Goal: Task Accomplishment & Management: Use online tool/utility

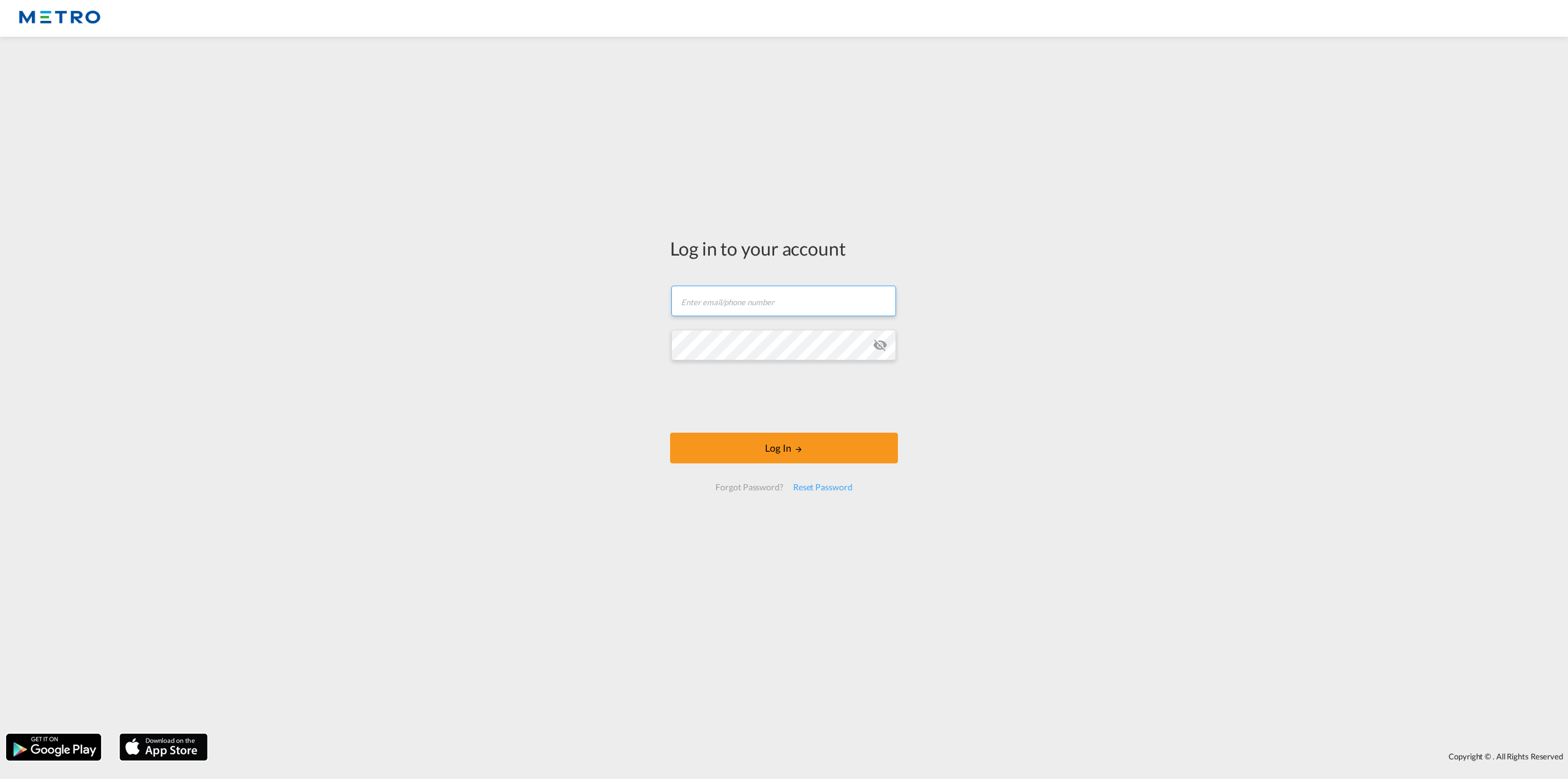
click at [787, 286] on input "text" at bounding box center [783, 300] width 225 height 30
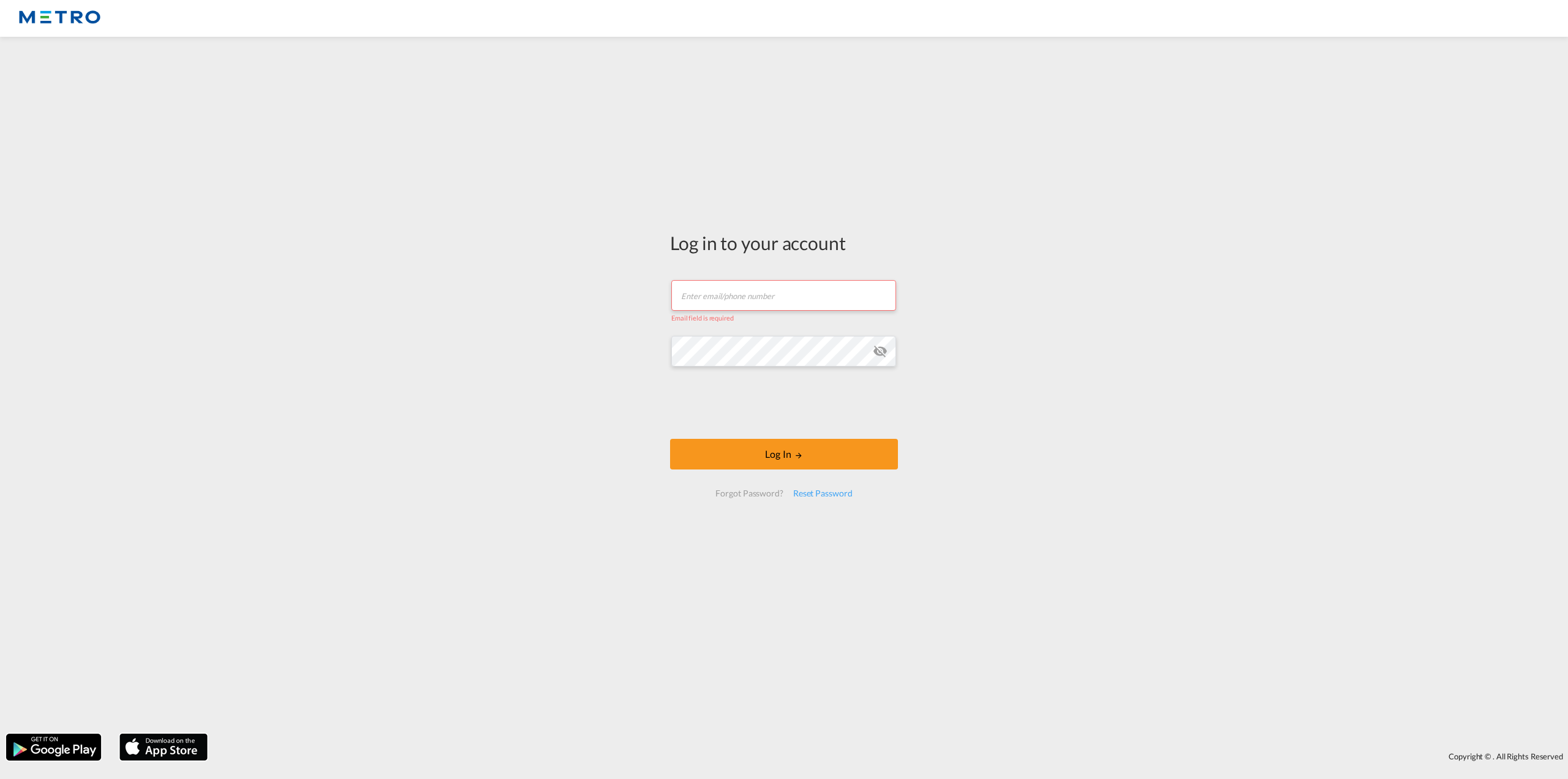
click at [770, 292] on input "text" at bounding box center [783, 295] width 225 height 30
paste input "Bradley.Darkes@metro.global"
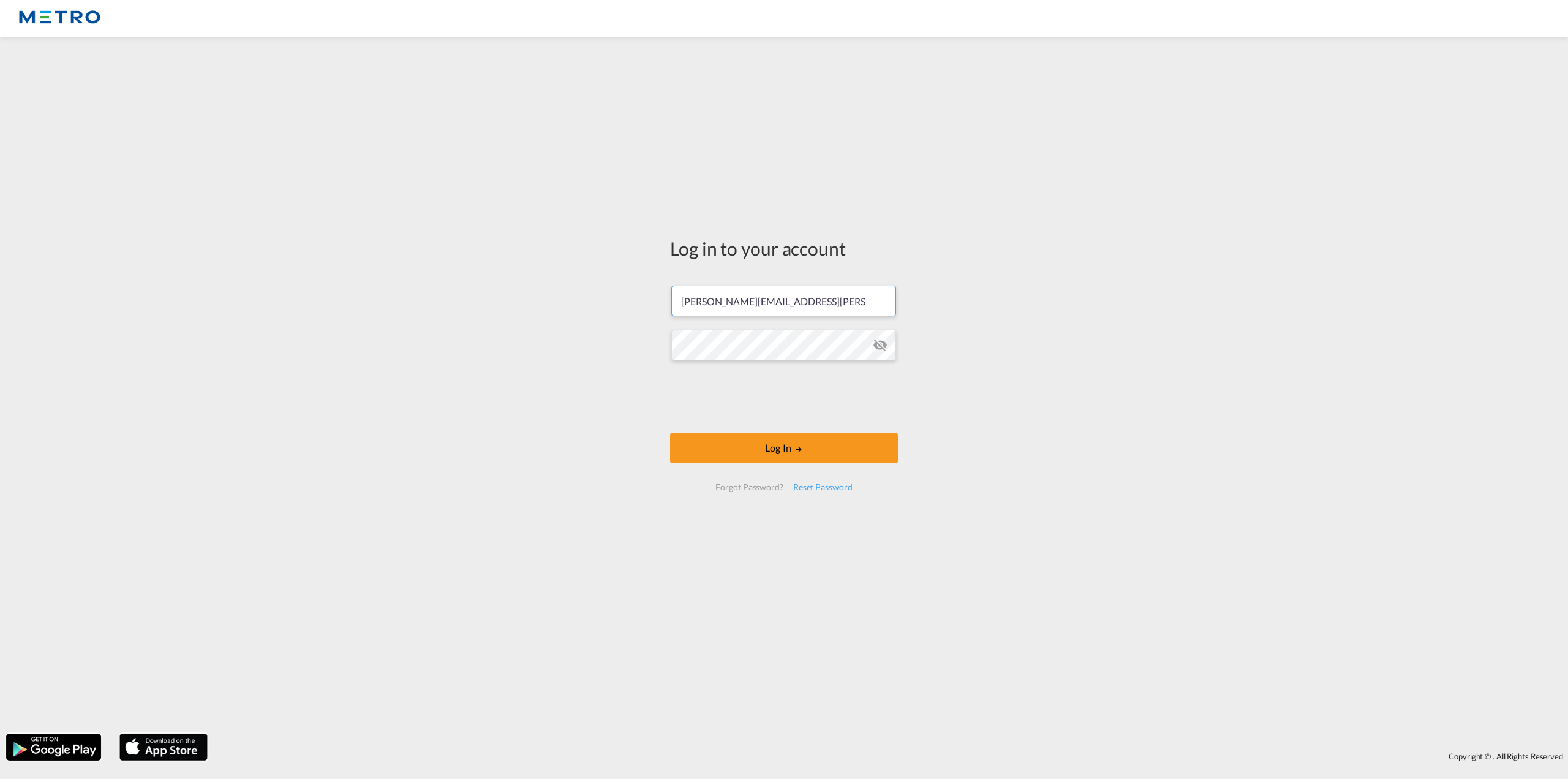
type input "Bradley.Darkes@metro.global"
click at [772, 451] on button "Log In" at bounding box center [784, 447] width 227 height 30
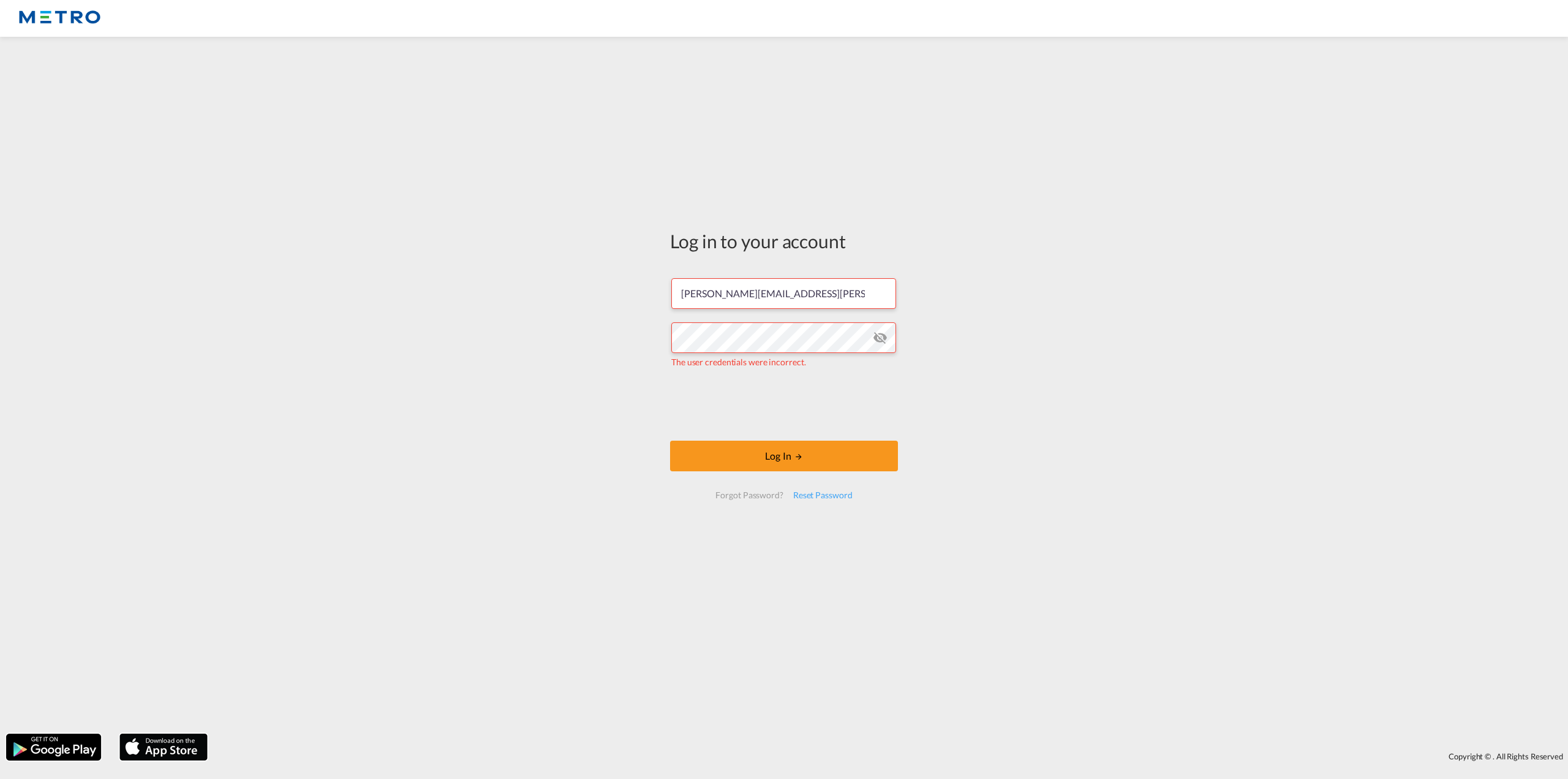
click at [1089, 207] on div "Log in to your account Bradley.Darkes@metro.global The user credentials were in…" at bounding box center [784, 385] width 1568 height 684
click at [878, 338] on md-icon "icon-eye-off" at bounding box center [880, 337] width 15 height 15
click at [188, 266] on div "Log in to your account Bradley.Darkes@metro.global The user credentials were in…" at bounding box center [784, 385] width 1568 height 684
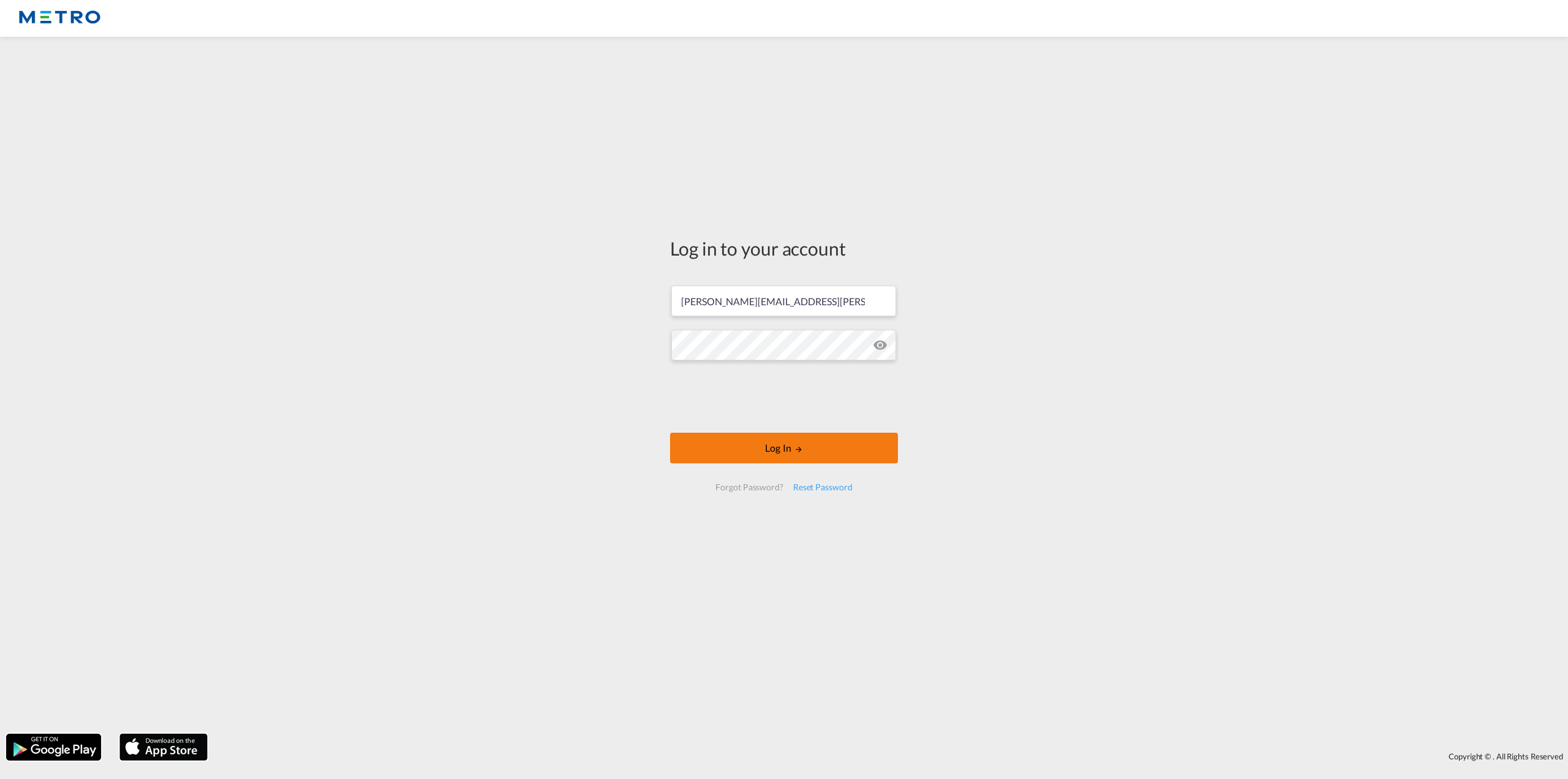
click at [674, 446] on button "Log In" at bounding box center [784, 447] width 227 height 30
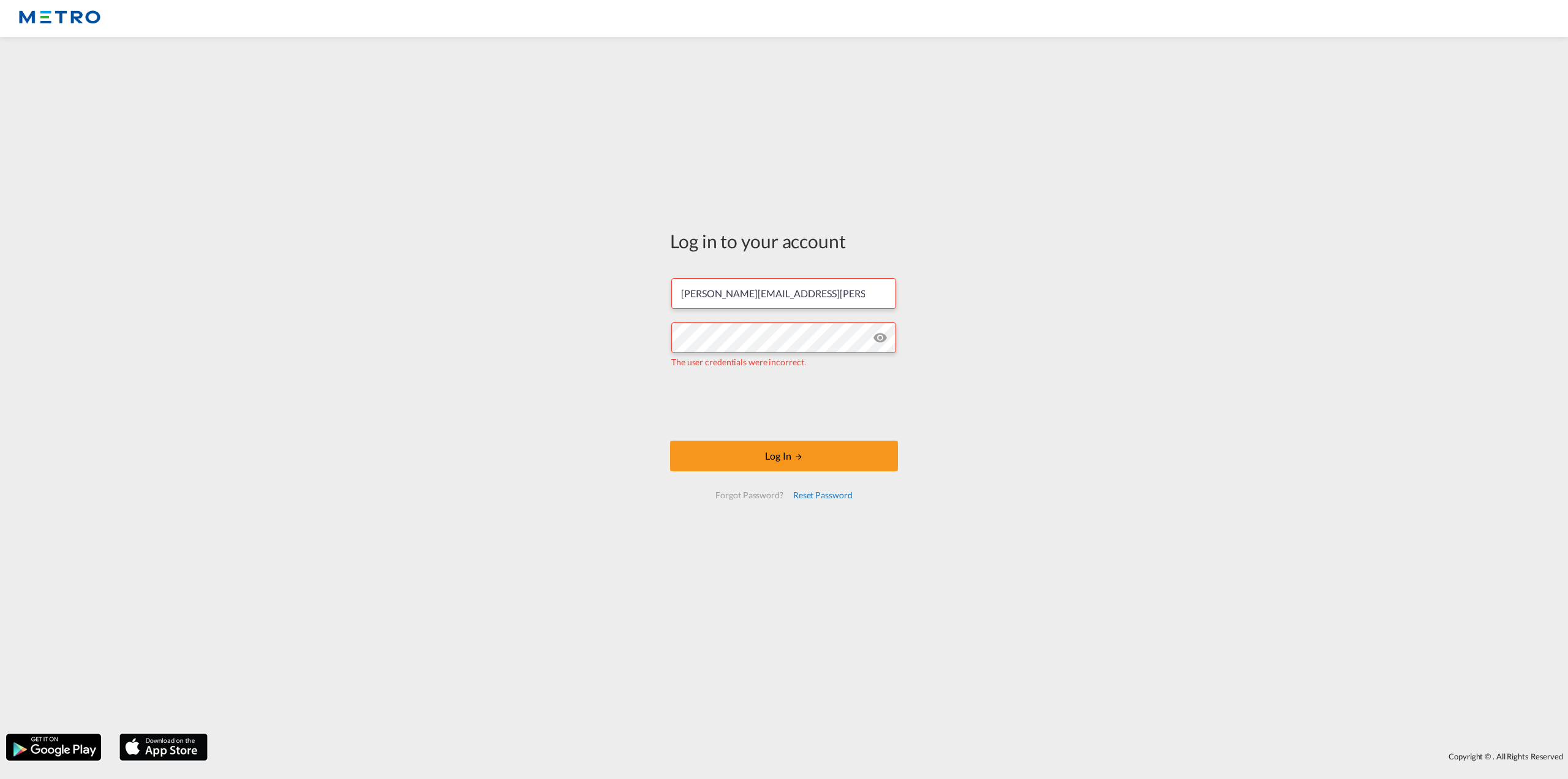
click at [823, 496] on div "Reset Password" at bounding box center [822, 495] width 69 height 22
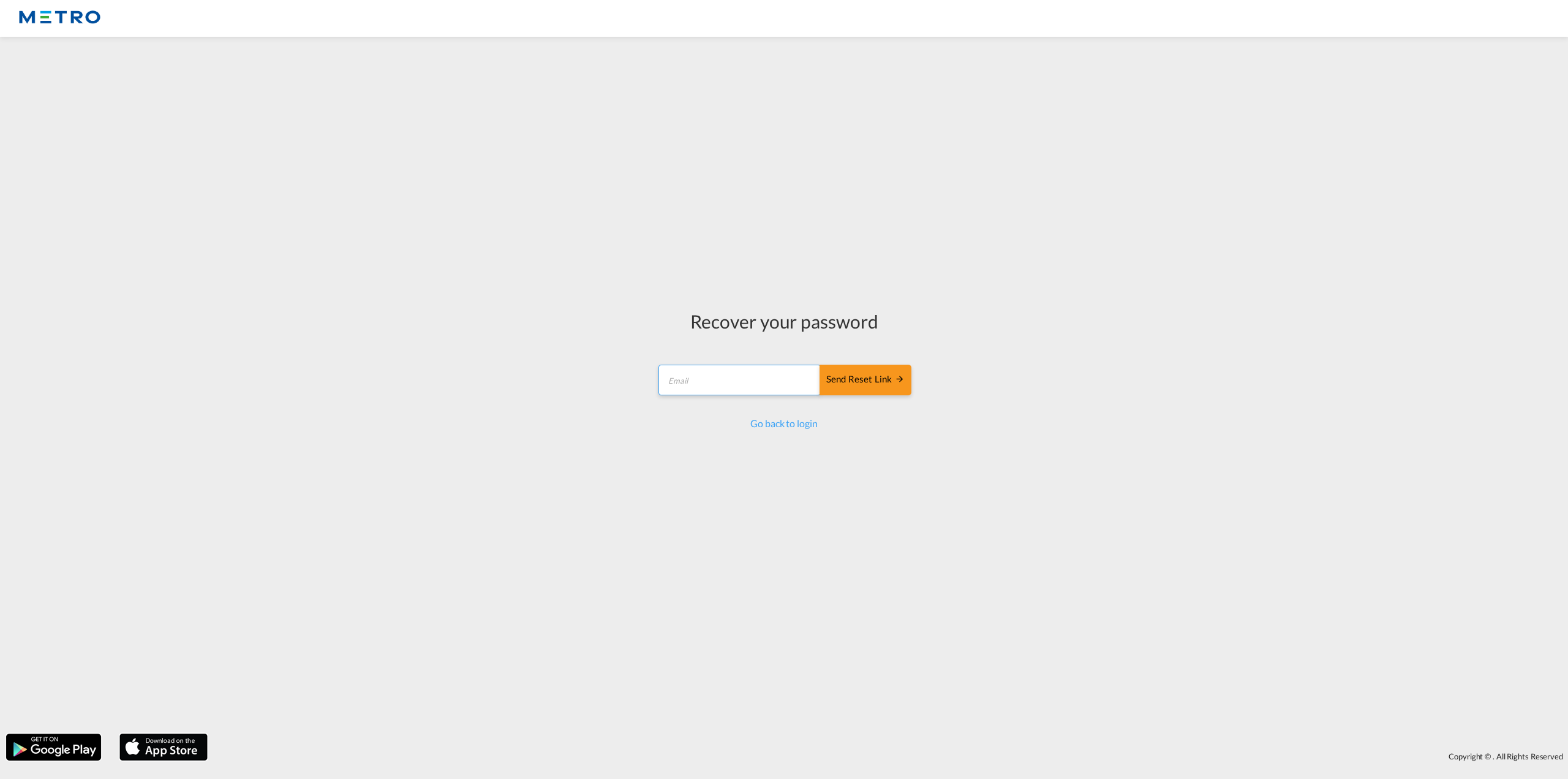
click at [723, 371] on input "email" at bounding box center [739, 380] width 162 height 30
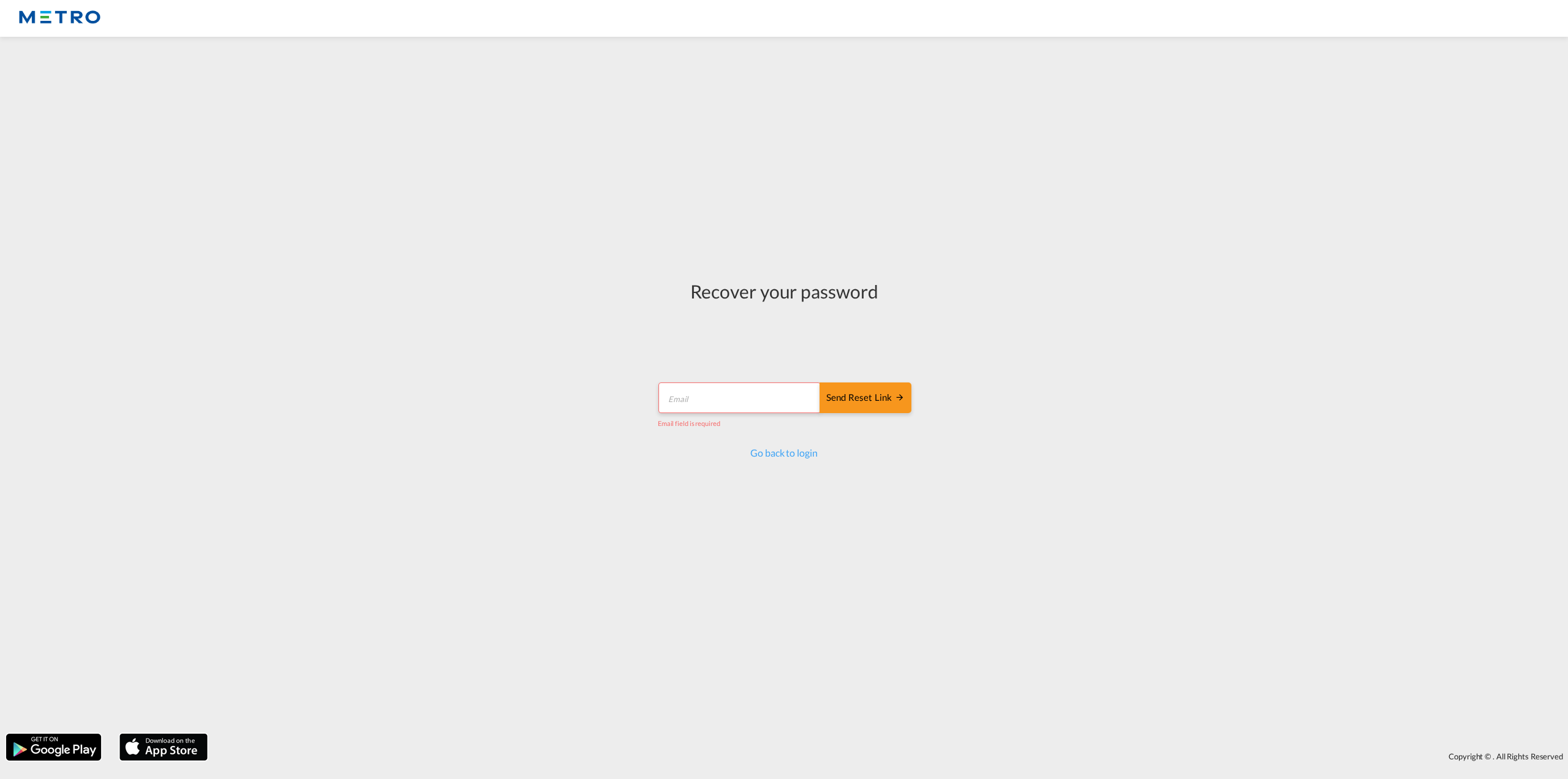
click at [749, 404] on input "email" at bounding box center [739, 397] width 162 height 30
type input "[PERSON_NAME][EMAIL_ADDRESS][PERSON_NAME][DOMAIN_NAME]"
click at [820, 389] on button "Send reset link" at bounding box center [865, 404] width 92 height 30
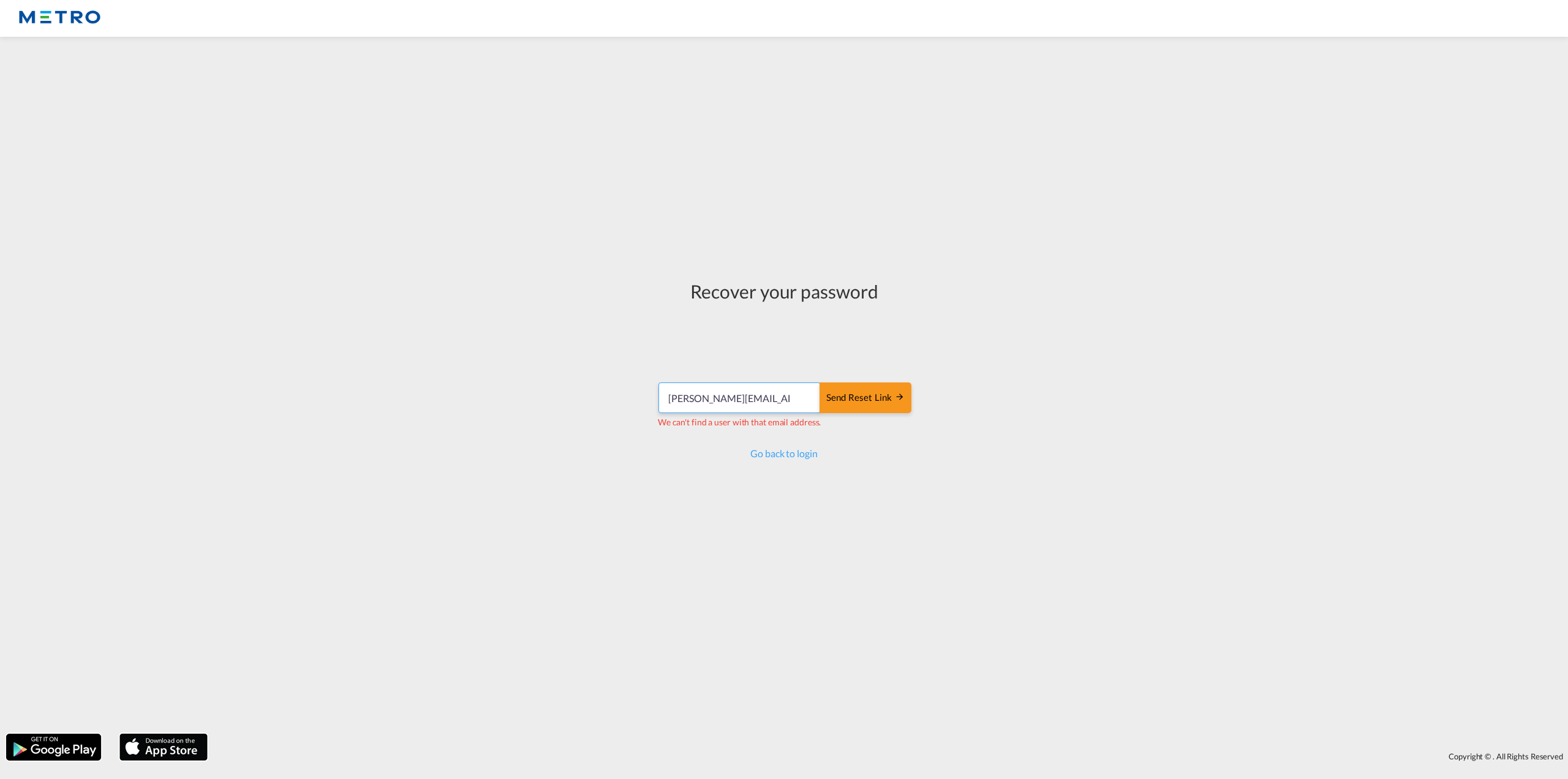
click at [798, 394] on input "[PERSON_NAME][EMAIL_ADDRESS][PERSON_NAME][DOMAIN_NAME]" at bounding box center [739, 397] width 162 height 30
click at [749, 404] on input "[PERSON_NAME][EMAIL_ADDRESS][PERSON_NAME][DOMAIN_NAME]" at bounding box center [739, 397] width 162 height 30
click at [858, 408] on div "Send reset link" at bounding box center [865, 403] width 79 height 14
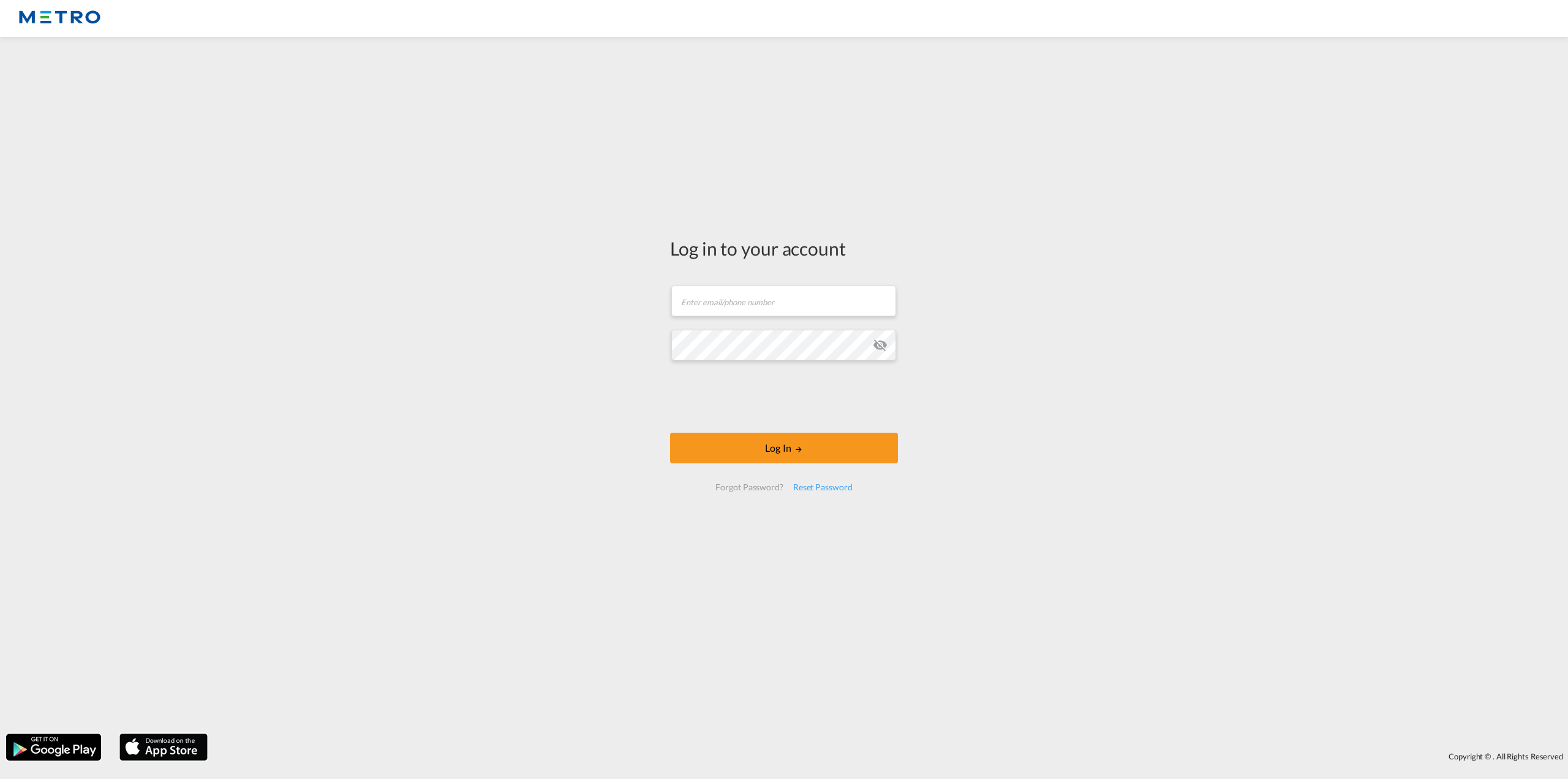
click at [786, 317] on form "Email field is required Password field is required Log In Forgot Password? Rese…" at bounding box center [784, 388] width 227 height 229
click at [791, 309] on input "text" at bounding box center [783, 300] width 225 height 30
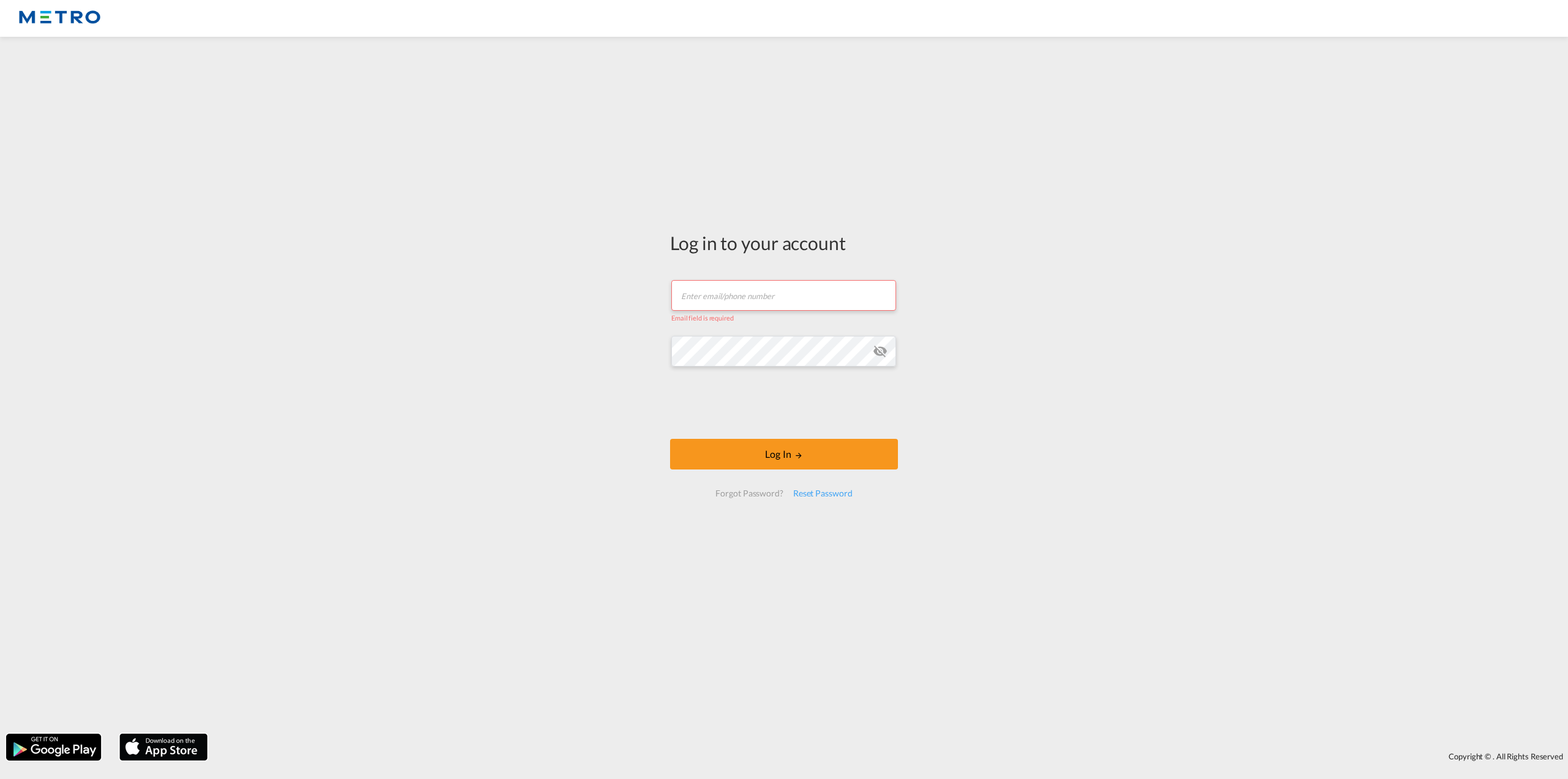
click at [581, 372] on div "Log in to your account Email field is required Password field is required Log I…" at bounding box center [784, 385] width 1568 height 684
click at [763, 288] on input "text" at bounding box center [783, 295] width 225 height 30
click at [1376, 172] on div "Log in to your account Email field is required Password field is required Log I…" at bounding box center [784, 385] width 1568 height 684
click at [737, 354] on body "Log in to your account Email field is required Password field is required Log I…" at bounding box center [784, 390] width 1568 height 779
click at [708, 295] on input "text" at bounding box center [783, 295] width 225 height 30
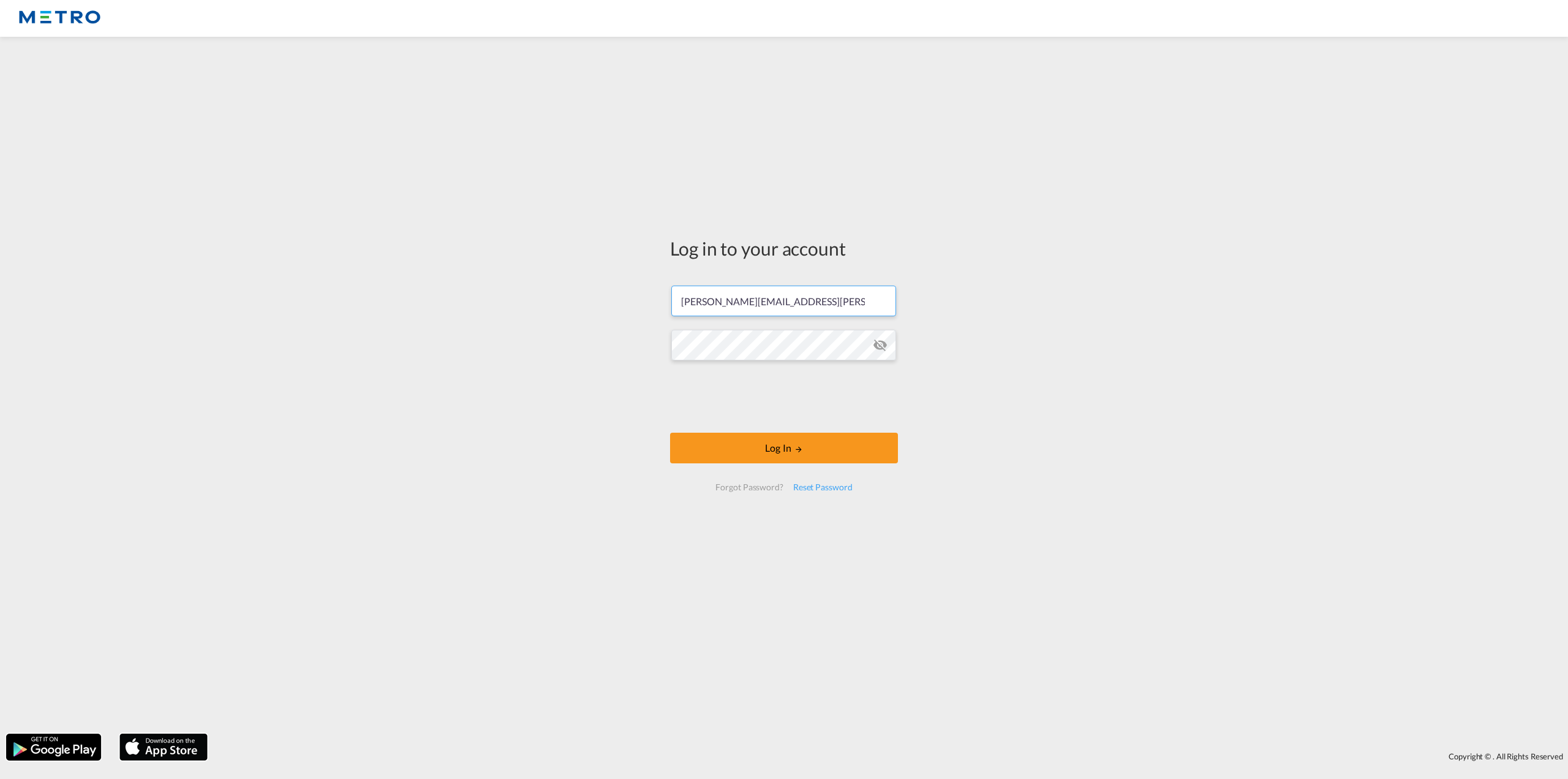
type input "[PERSON_NAME][EMAIL_ADDRESS][PERSON_NAME][DOMAIN_NAME]"
click at [670, 432] on button "Log In" at bounding box center [784, 447] width 227 height 30
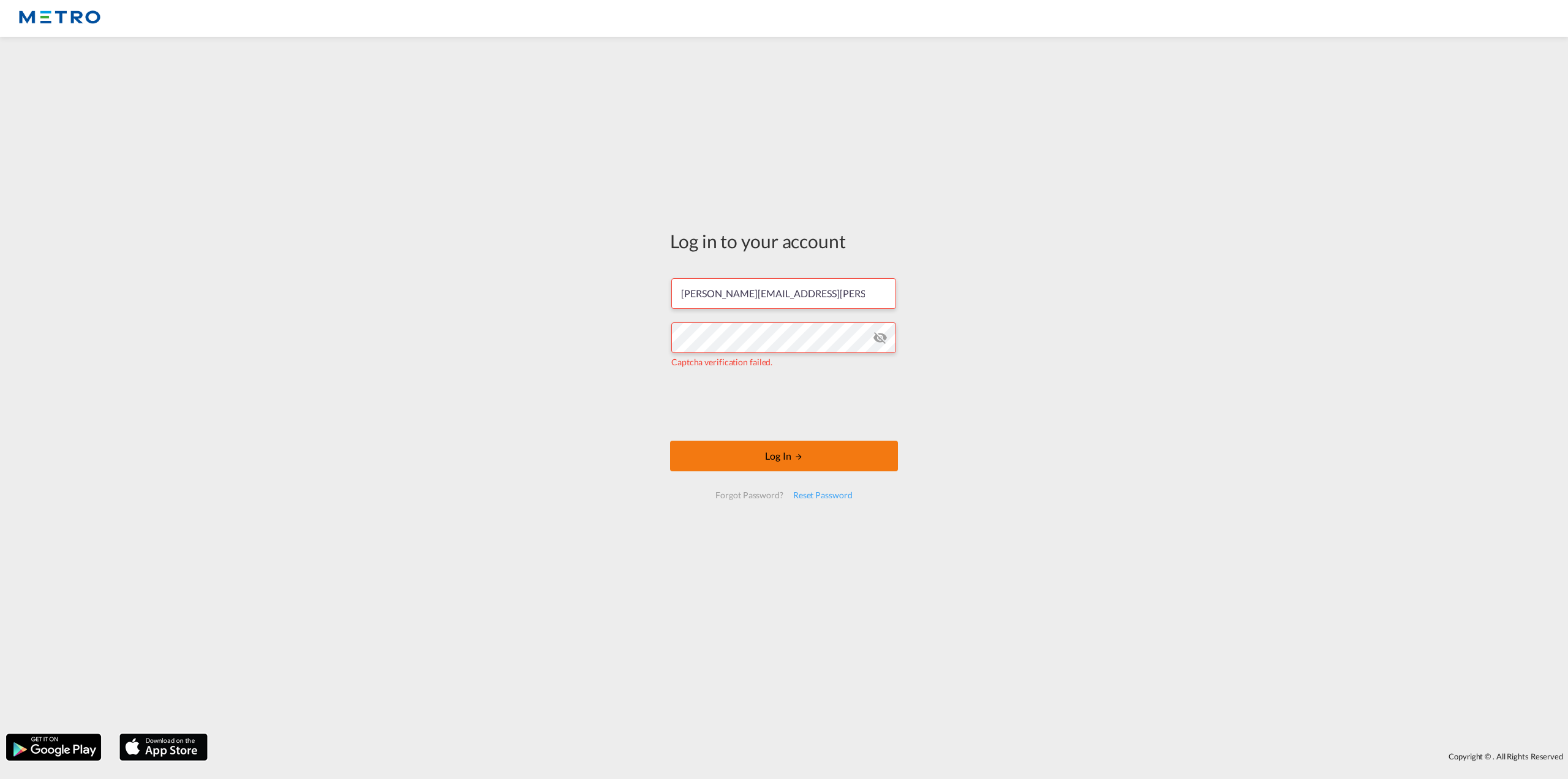
click at [826, 457] on button "Log In" at bounding box center [784, 456] width 227 height 30
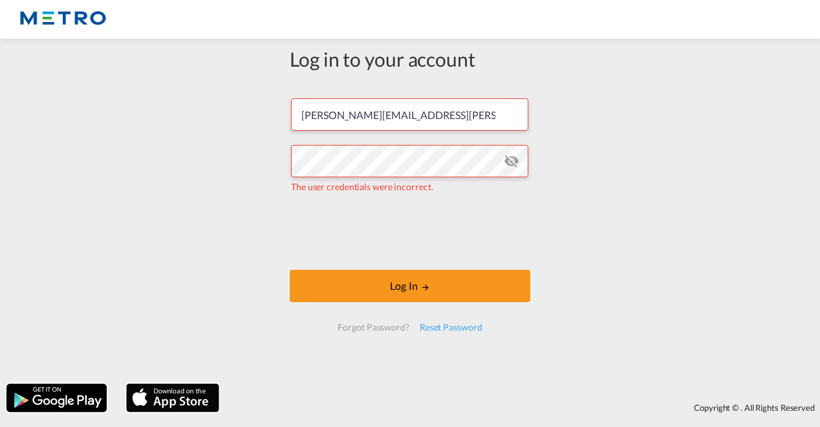
click at [458, 332] on div "Reset Password" at bounding box center [450, 326] width 73 height 23
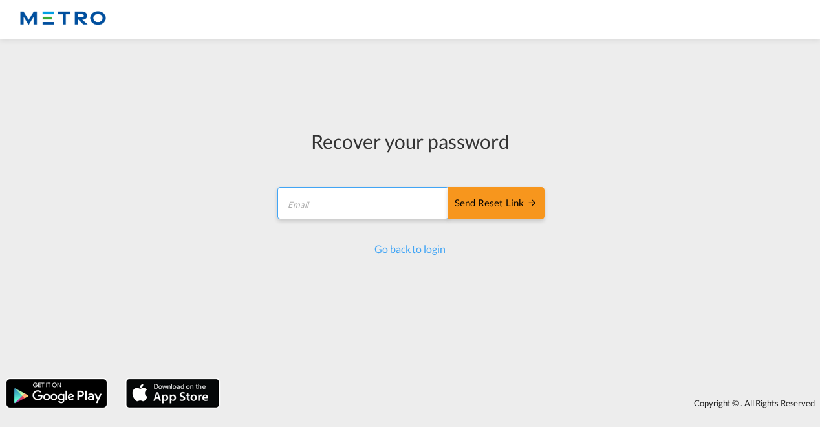
click at [361, 195] on input "email" at bounding box center [362, 203] width 171 height 32
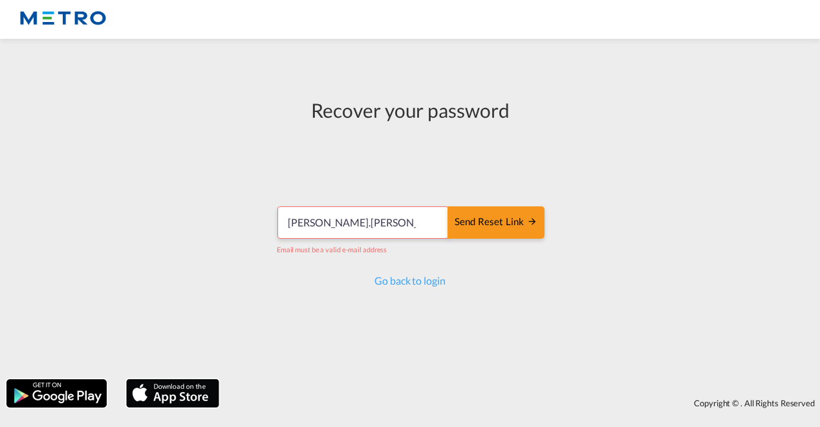
type input "[PERSON_NAME][EMAIL_ADDRESS][PERSON_NAME][DOMAIN_NAME]"
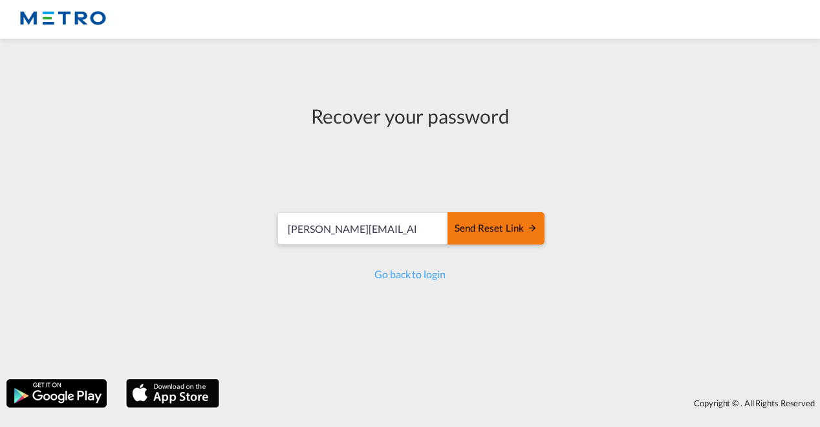
click at [486, 233] on div "Send reset link" at bounding box center [495, 228] width 83 height 15
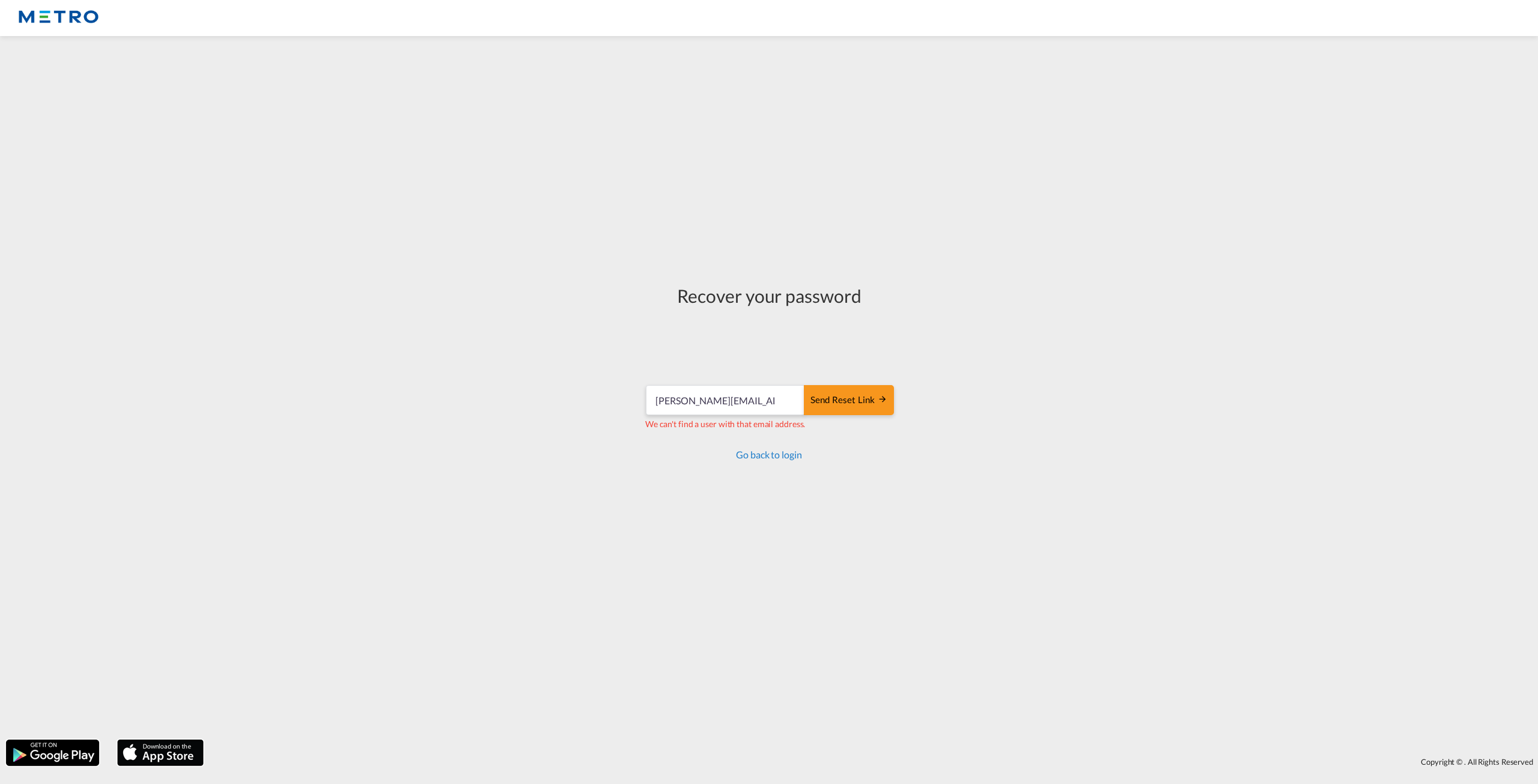
click at [743, 451] on link "Go back to login" at bounding box center [769, 454] width 65 height 11
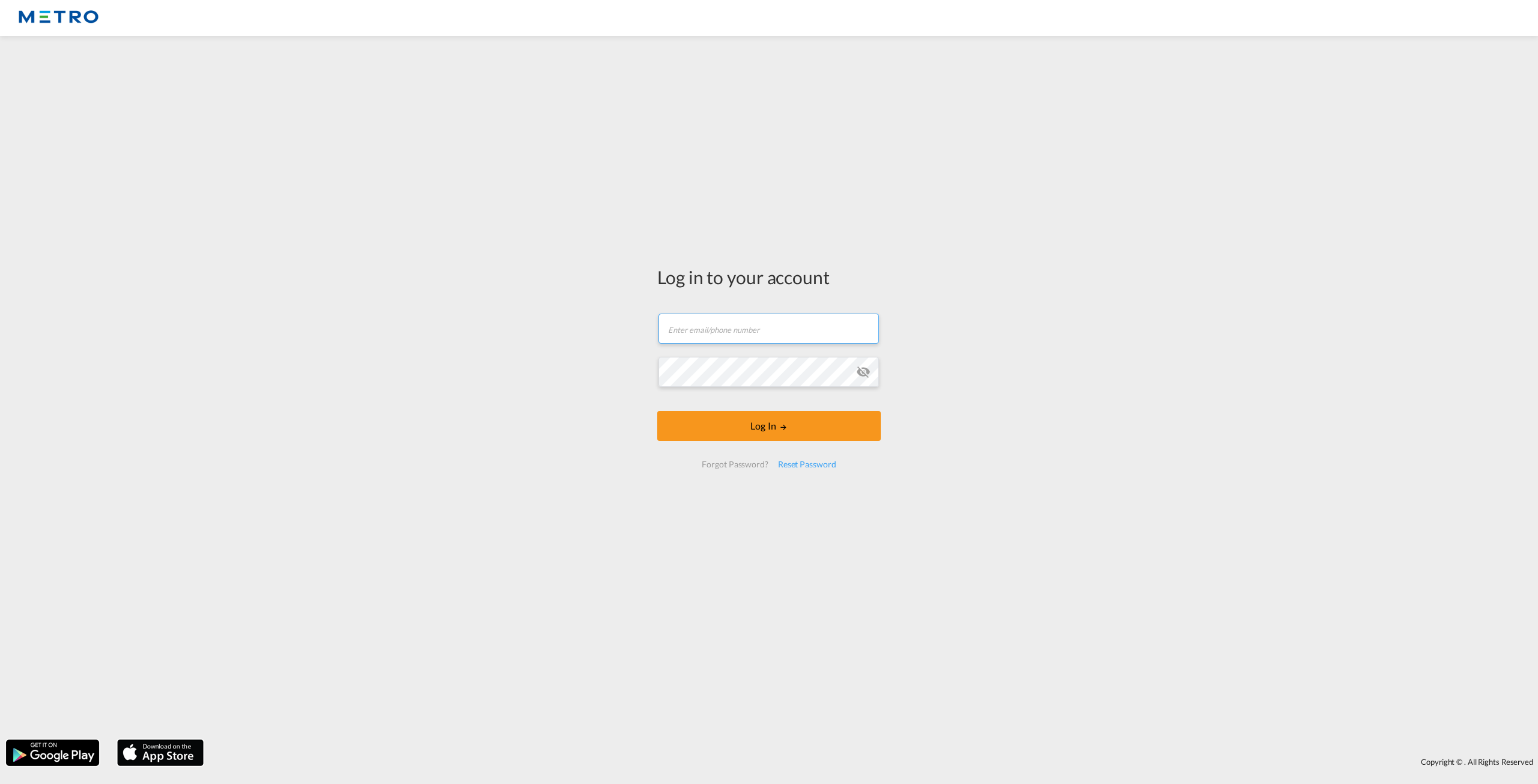
click at [752, 339] on input "text" at bounding box center [768, 328] width 220 height 30
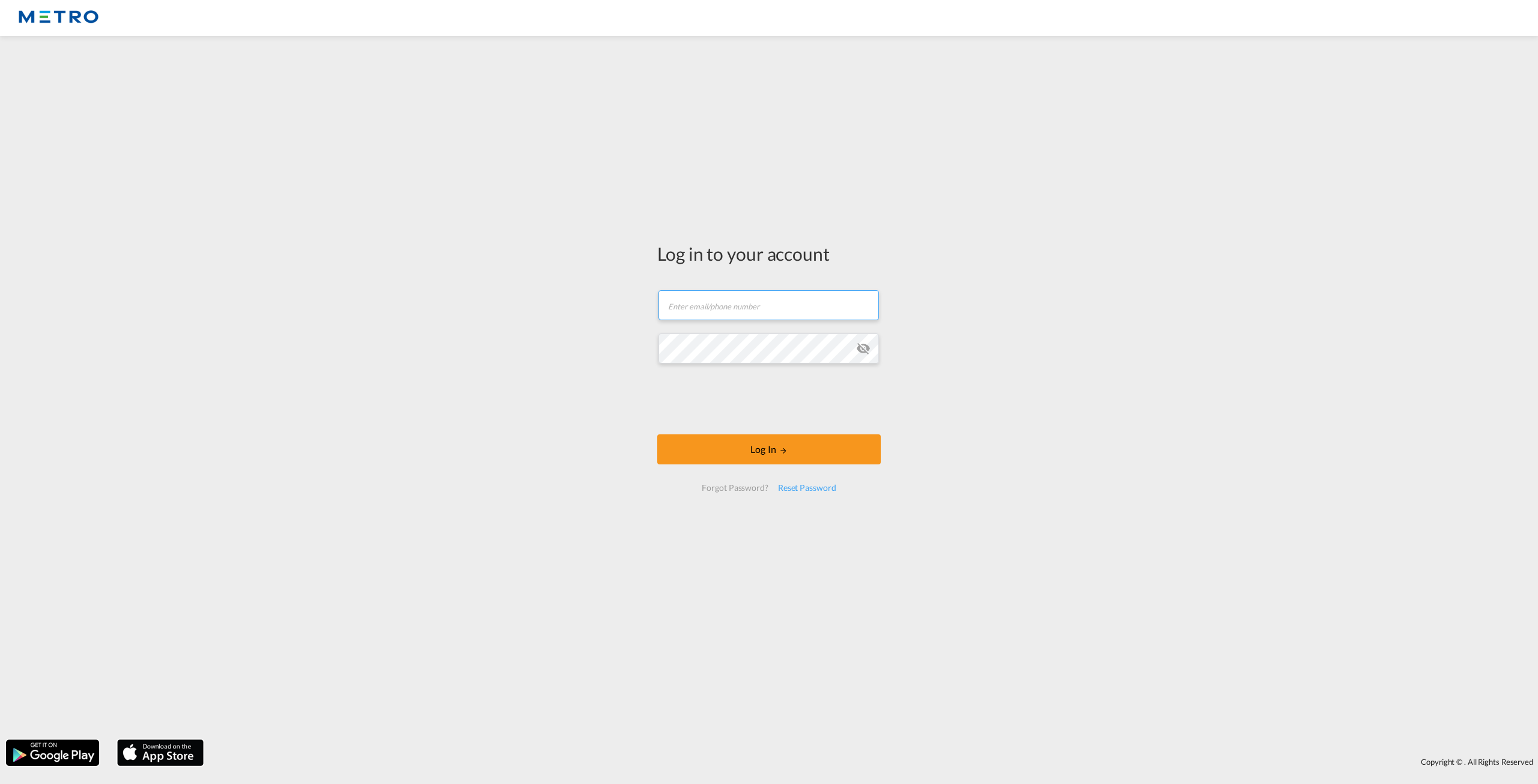
click at [677, 296] on input "text" at bounding box center [768, 305] width 220 height 30
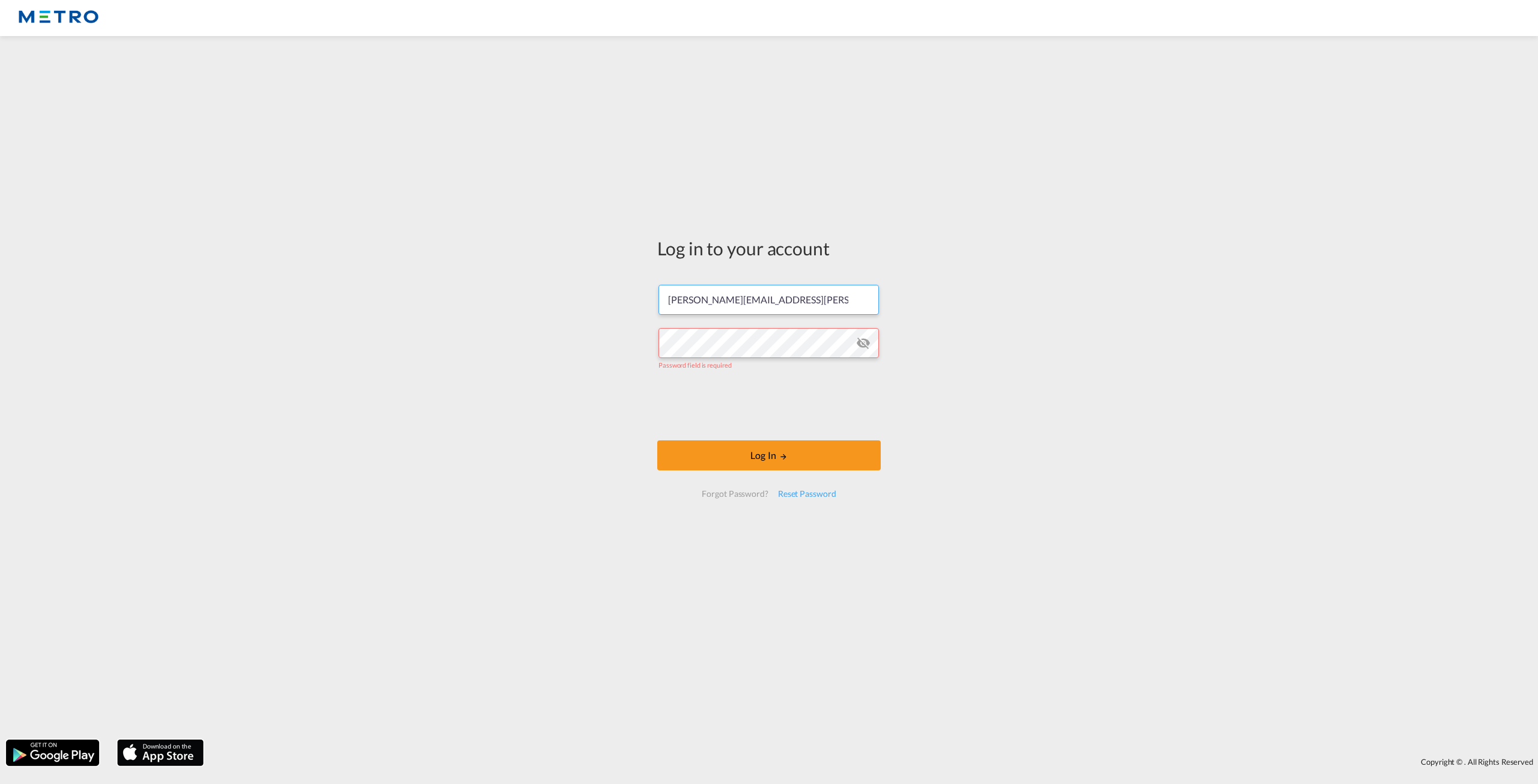
click at [811, 293] on input "[PERSON_NAME][EMAIL_ADDRESS][PERSON_NAME][DOMAIN_NAME]" at bounding box center [768, 299] width 220 height 30
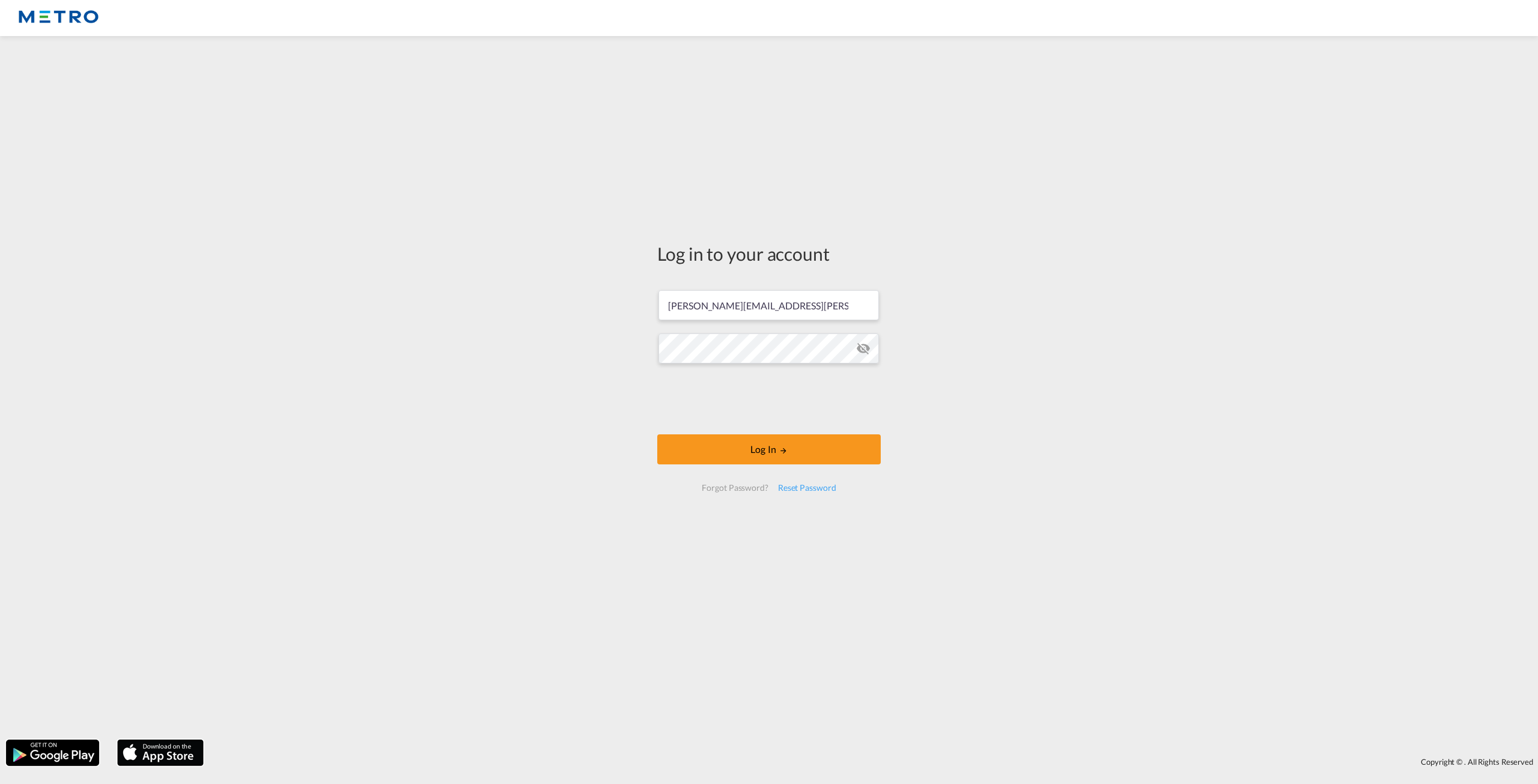
click at [869, 352] on md-icon "icon-eye-off" at bounding box center [863, 348] width 15 height 15
click at [807, 314] on input "[PERSON_NAME][EMAIL_ADDRESS][PERSON_NAME][DOMAIN_NAME]" at bounding box center [768, 305] width 220 height 30
click at [990, 298] on div "Log in to your account [PERSON_NAME][EMAIL_ADDRESS][PERSON_NAME][DOMAIN_NAME] L…" at bounding box center [769, 387] width 1538 height 691
click at [760, 451] on button "Log In" at bounding box center [769, 449] width 223 height 30
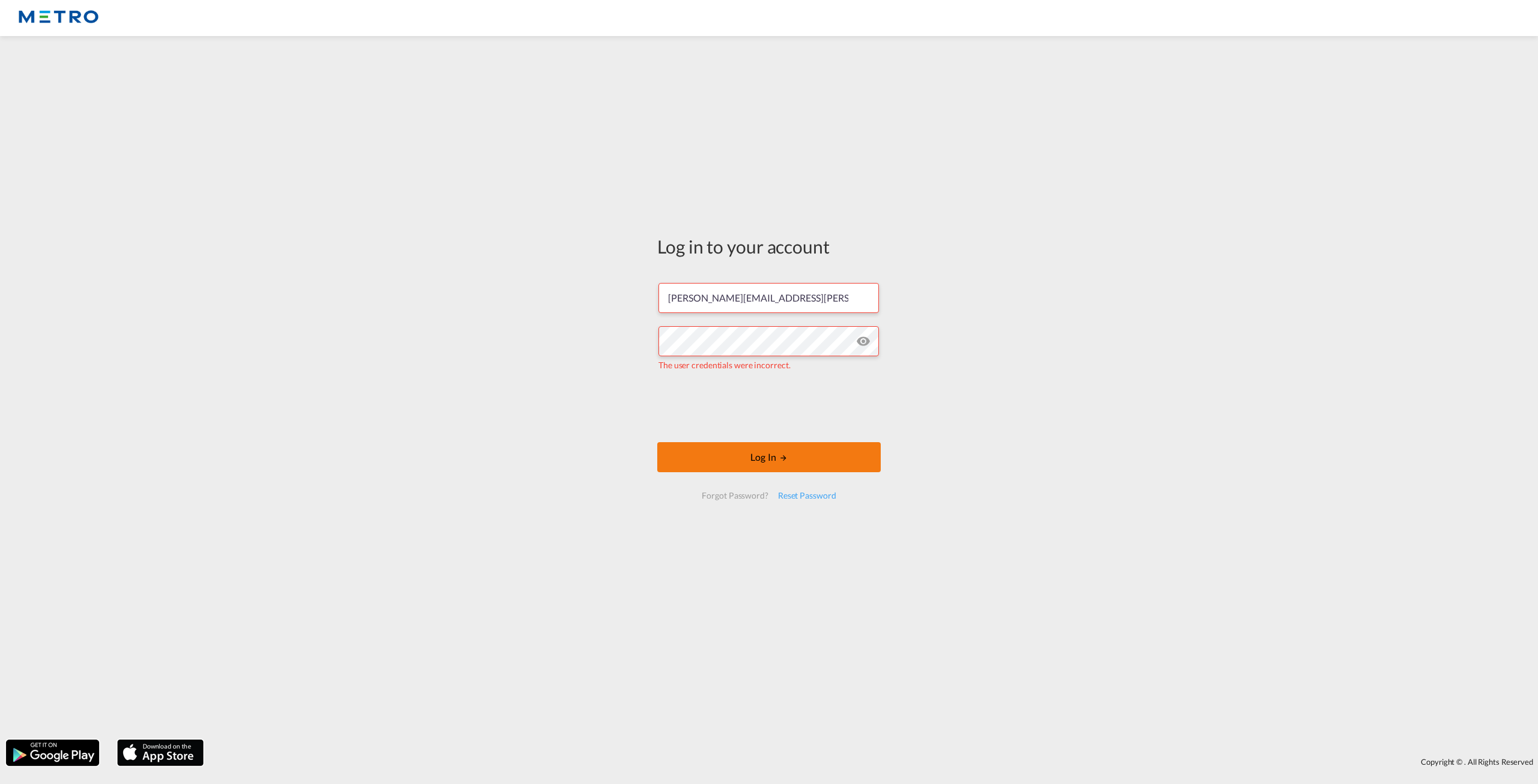
click at [716, 460] on button "Log In" at bounding box center [769, 457] width 223 height 30
click at [823, 293] on input "[PERSON_NAME][EMAIL_ADDRESS][PERSON_NAME][DOMAIN_NAME]" at bounding box center [768, 297] width 220 height 30
click at [821, 293] on input "[PERSON_NAME][EMAIL_ADDRESS][PERSON_NAME][DOMAIN_NAME]" at bounding box center [768, 297] width 220 height 30
drag, startPoint x: 810, startPoint y: 293, endPoint x: 763, endPoint y: 288, distance: 47.3
click at [763, 288] on input "[PERSON_NAME][EMAIL_ADDRESS][PERSON_NAME][DOMAIN_NAME]" at bounding box center [768, 297] width 220 height 30
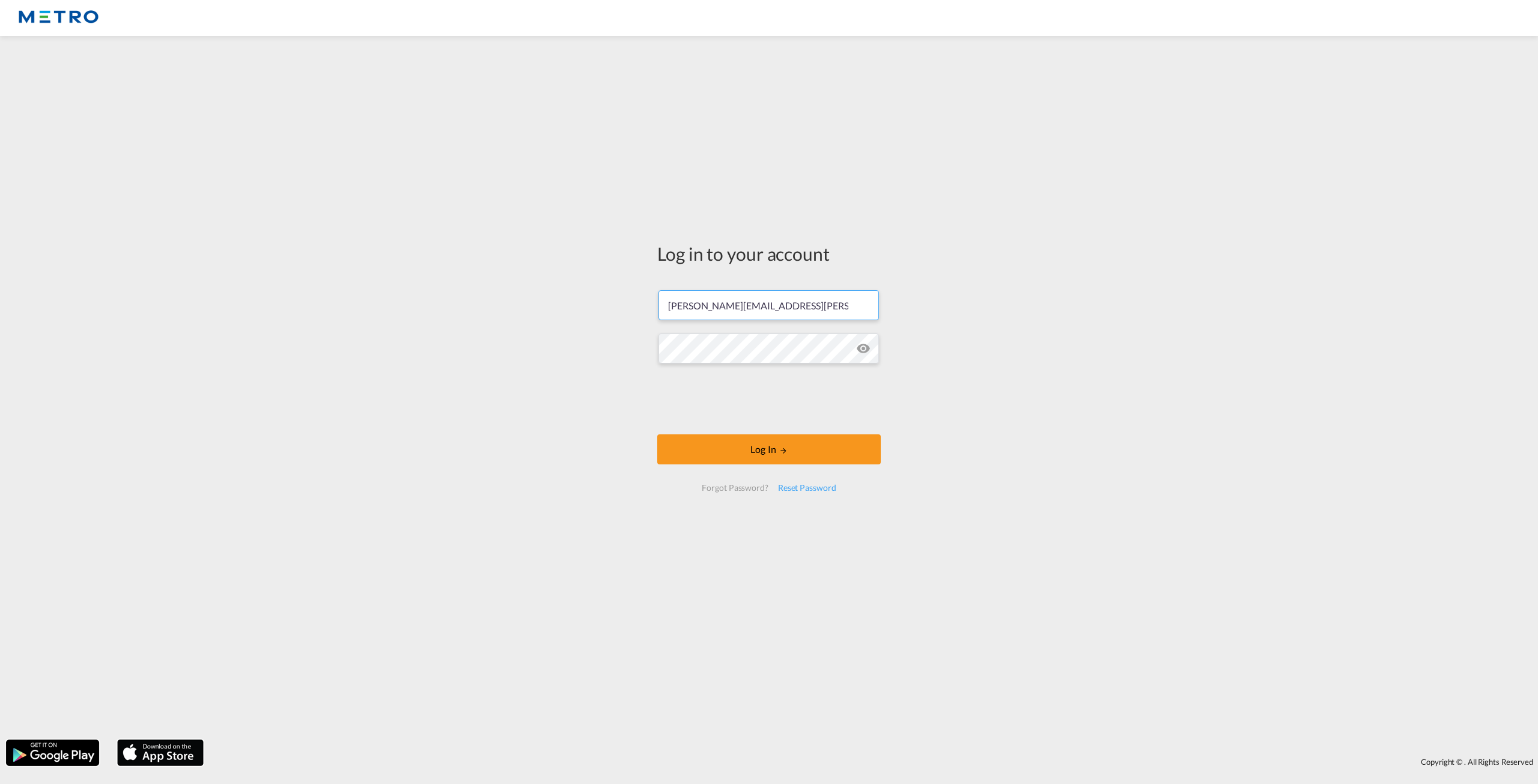
type input "[PERSON_NAME][EMAIL_ADDRESS][PERSON_NAME][DOMAIN_NAME]"
click at [1093, 446] on div "Log in to your account [PERSON_NAME][EMAIL_ADDRESS][PERSON_NAME][DOMAIN_NAME] L…" at bounding box center [769, 387] width 1538 height 691
click at [794, 450] on button "Log In" at bounding box center [769, 449] width 223 height 30
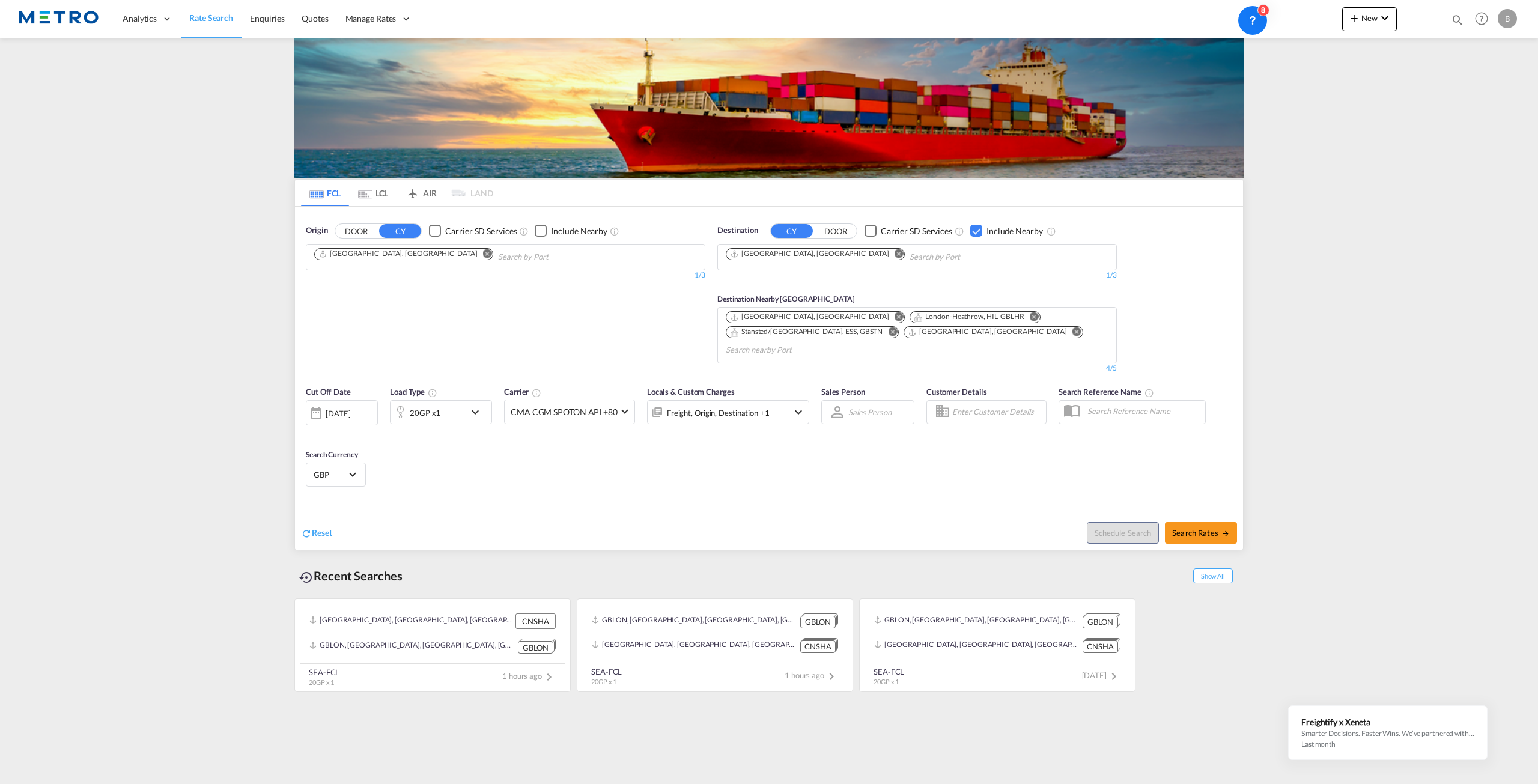
click at [177, 272] on md-content "Analytics Reports Dashboard Rate Search Enquiries Quotes" at bounding box center [769, 392] width 1538 height 784
click at [1198, 528] on span "Search Rates" at bounding box center [1201, 532] width 58 height 9
type input "CNSHA to GBLON / [DATE]"
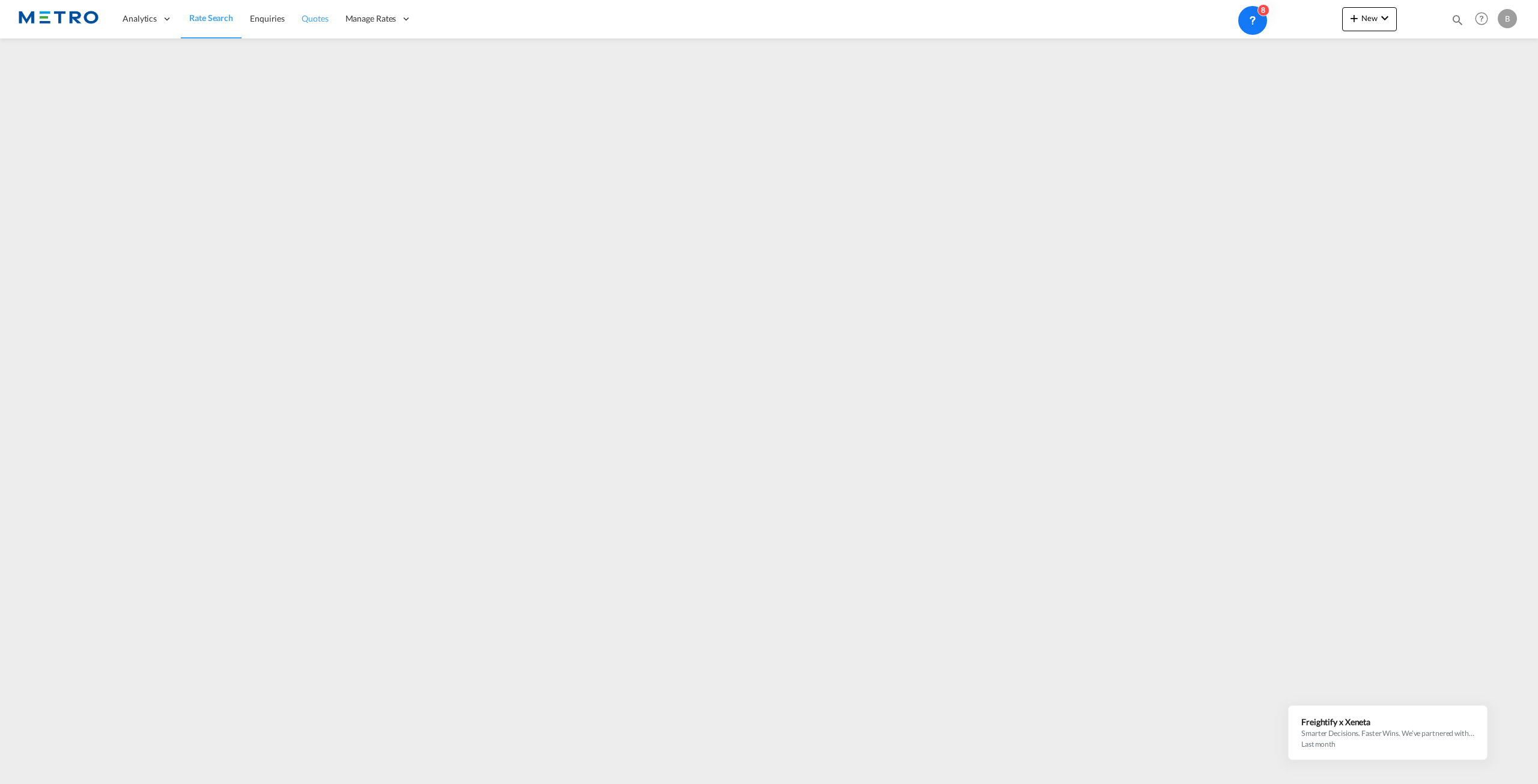
click at [301, 24] on span "Quotes" at bounding box center [314, 19] width 26 height 12
